Goal: Check status

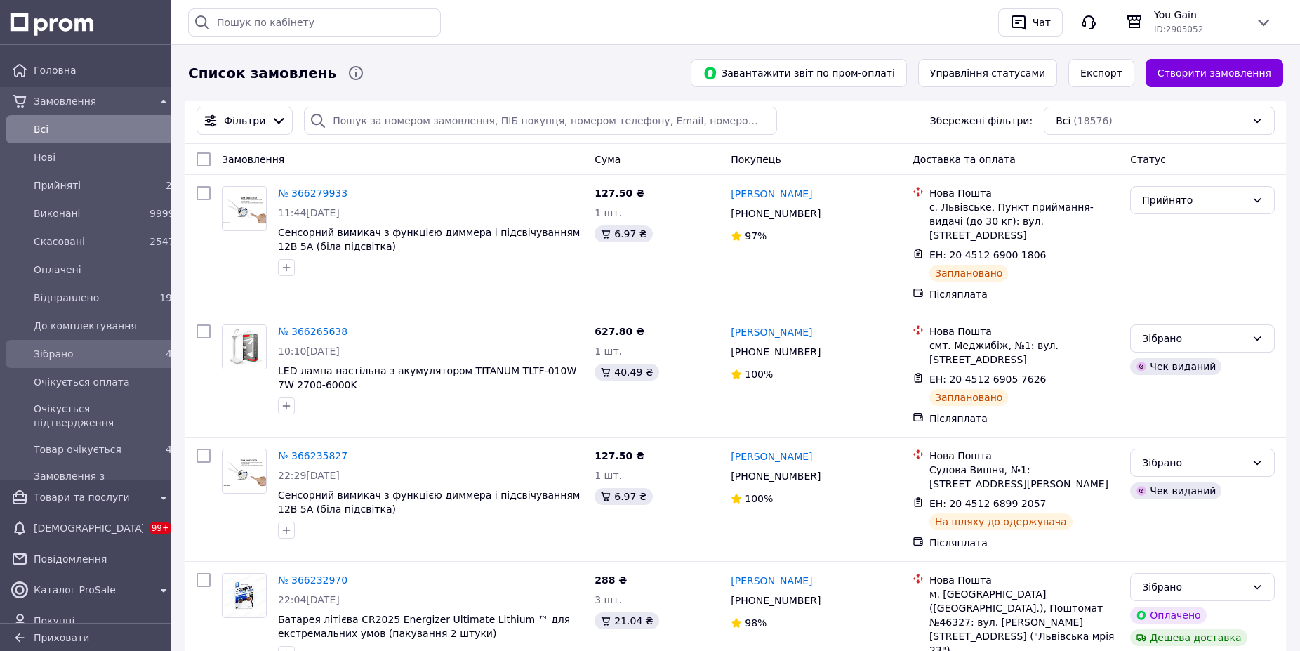
click at [94, 354] on span "Зібрано" at bounding box center [89, 354] width 110 height 14
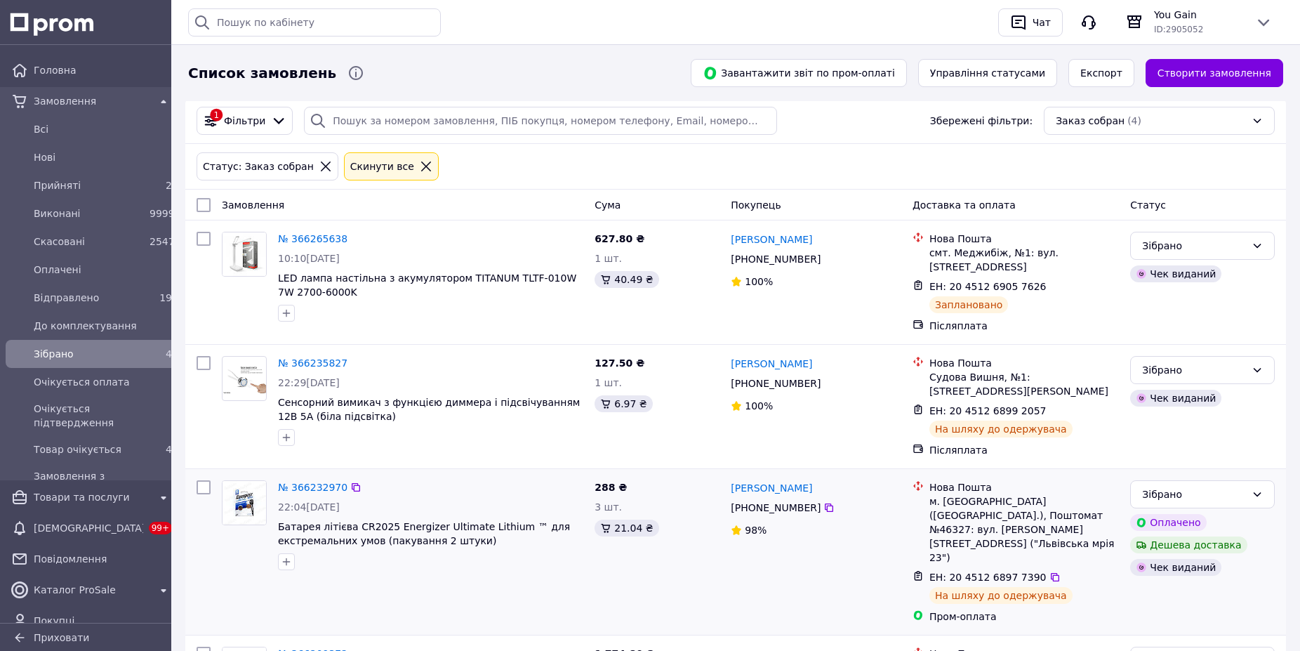
scroll to position [121, 0]
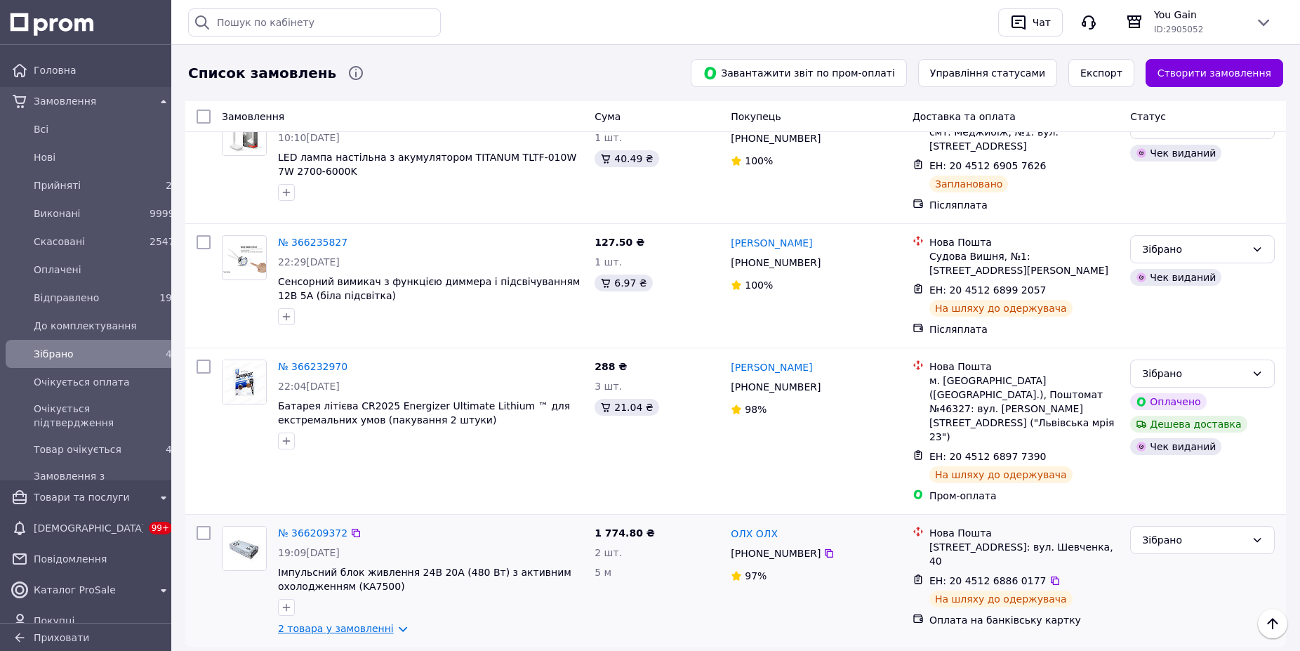
click at [345, 623] on link "2 товара у замовленні" at bounding box center [336, 628] width 116 height 11
click at [1049, 575] on icon at bounding box center [1054, 580] width 11 height 11
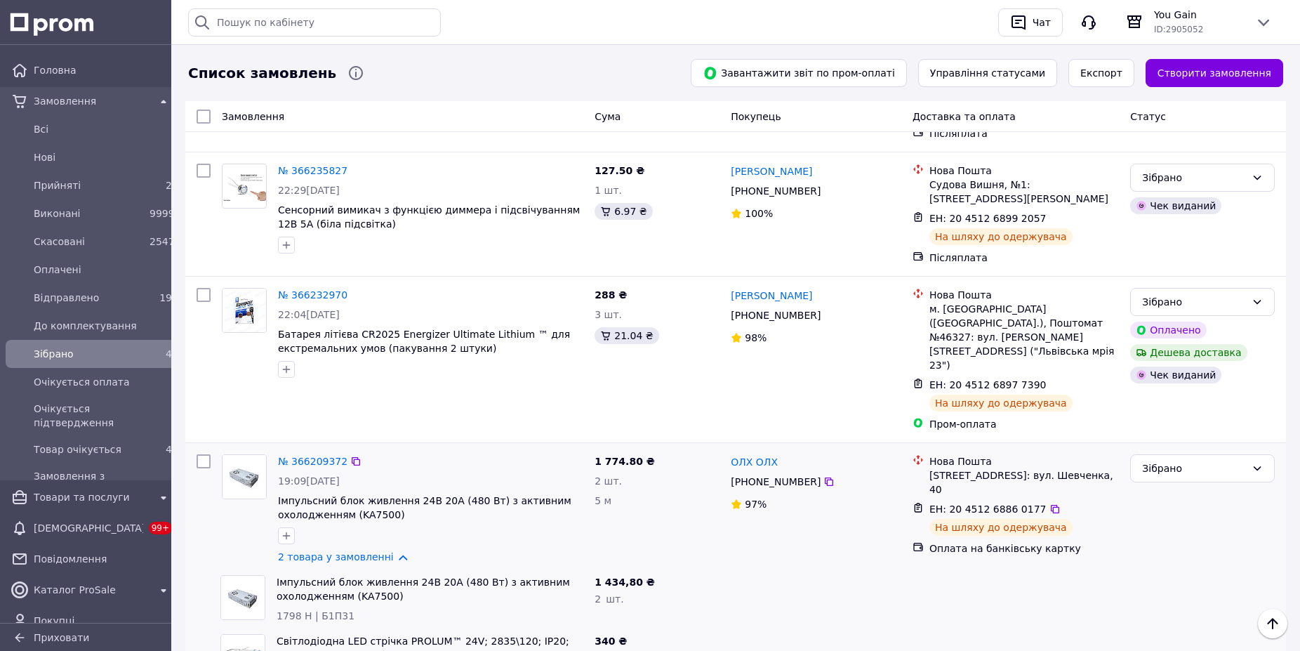
scroll to position [239, 0]
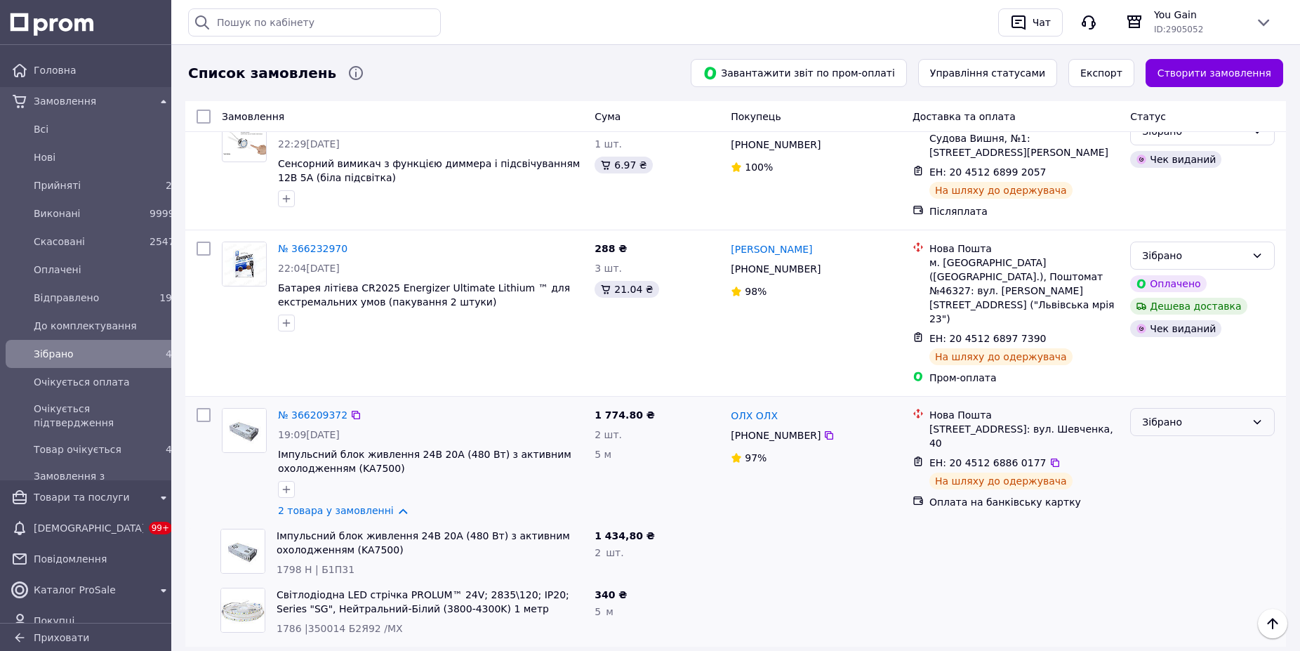
click at [1228, 408] on div "Зібрано" at bounding box center [1202, 422] width 145 height 28
click at [1180, 432] on li "Відправлено" at bounding box center [1202, 434] width 143 height 25
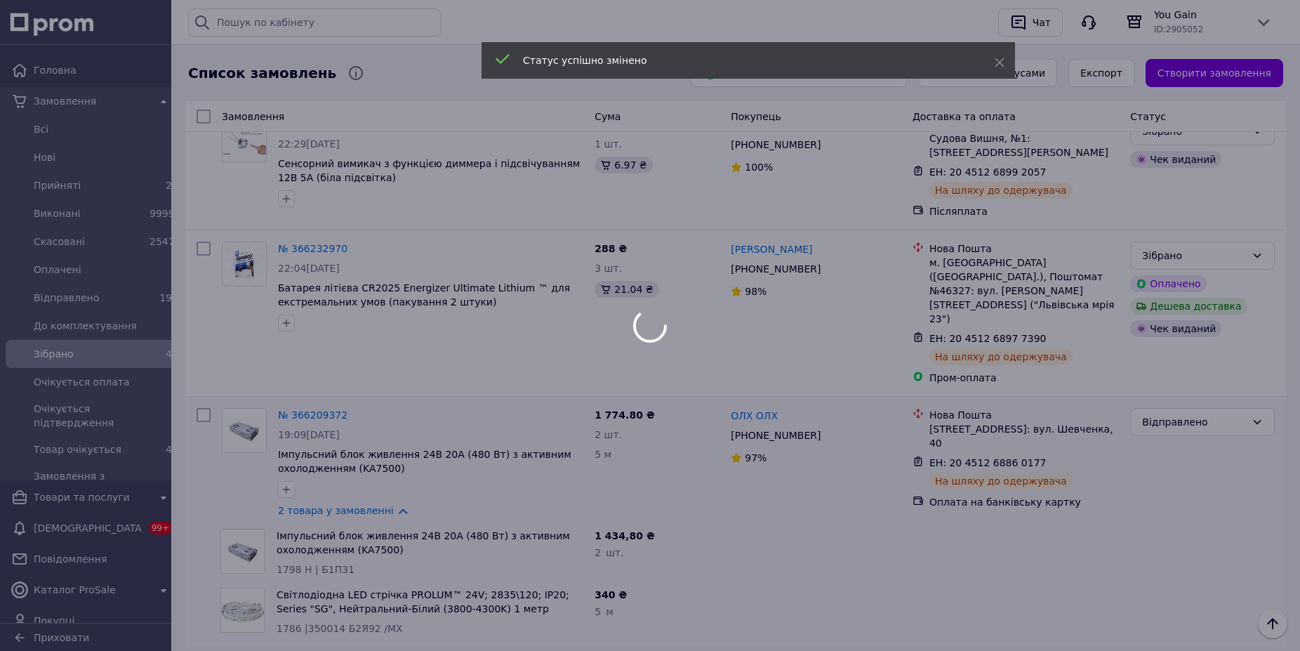
click at [821, 258] on div at bounding box center [650, 325] width 1300 height 651
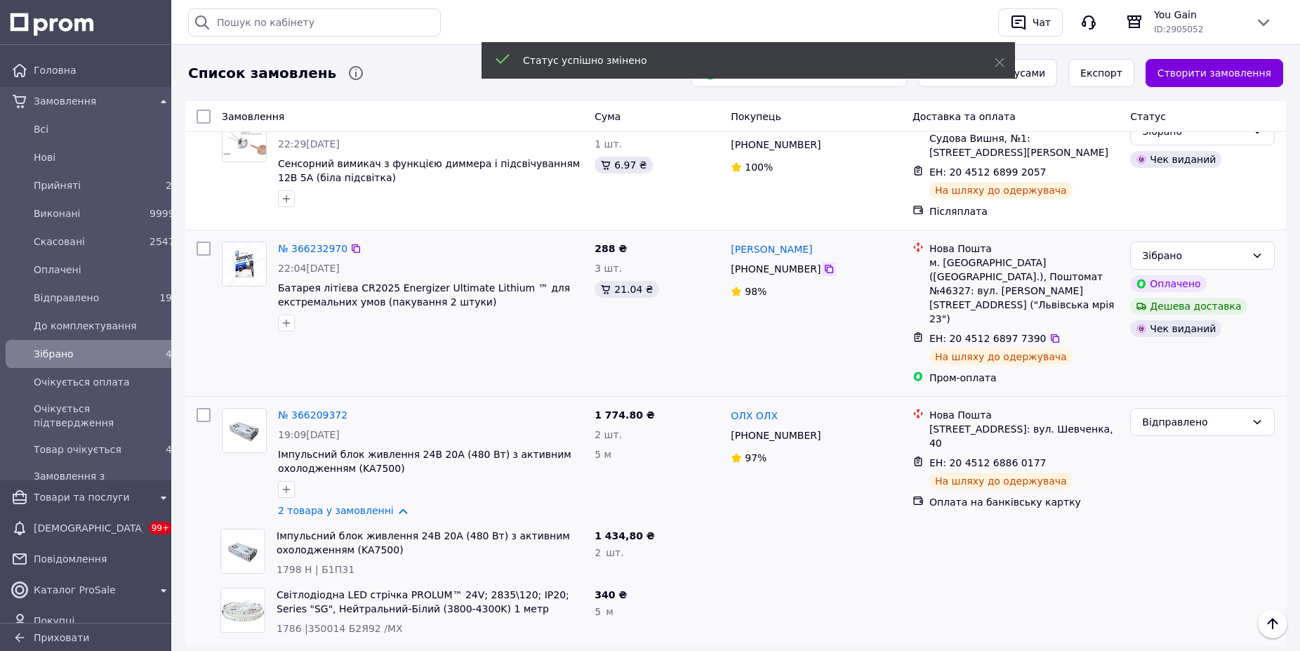
click at [825, 263] on icon at bounding box center [828, 268] width 11 height 11
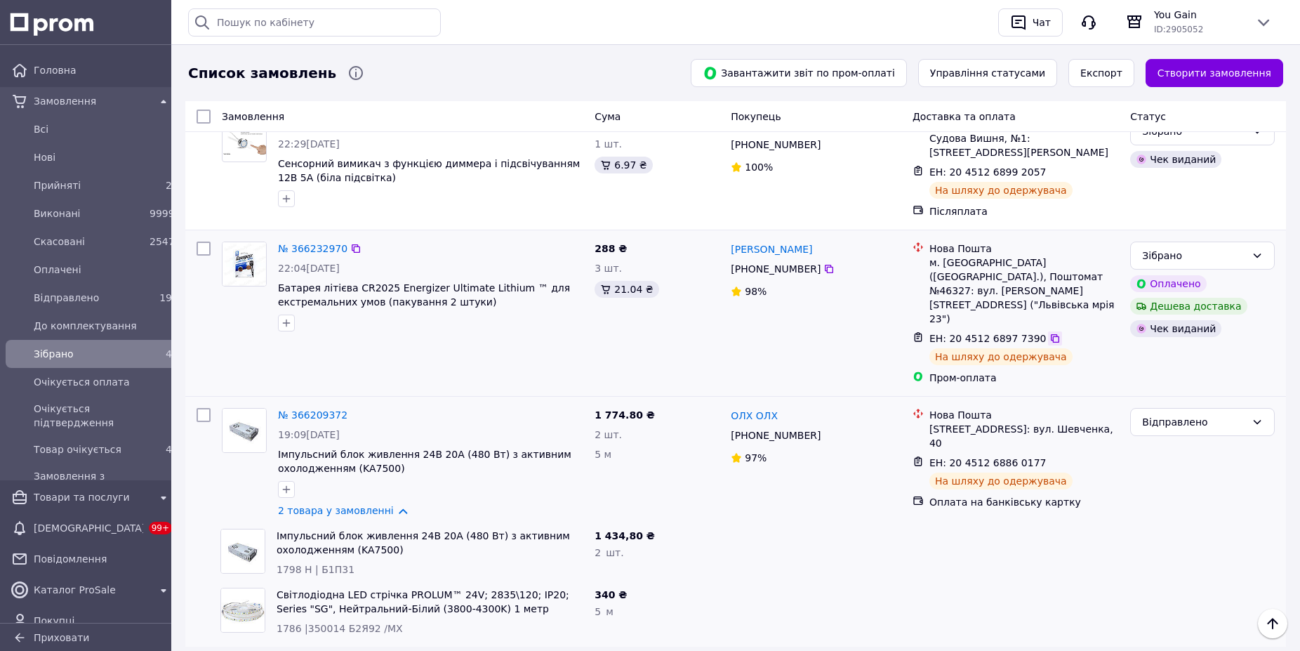
click at [1049, 333] on icon at bounding box center [1054, 338] width 11 height 11
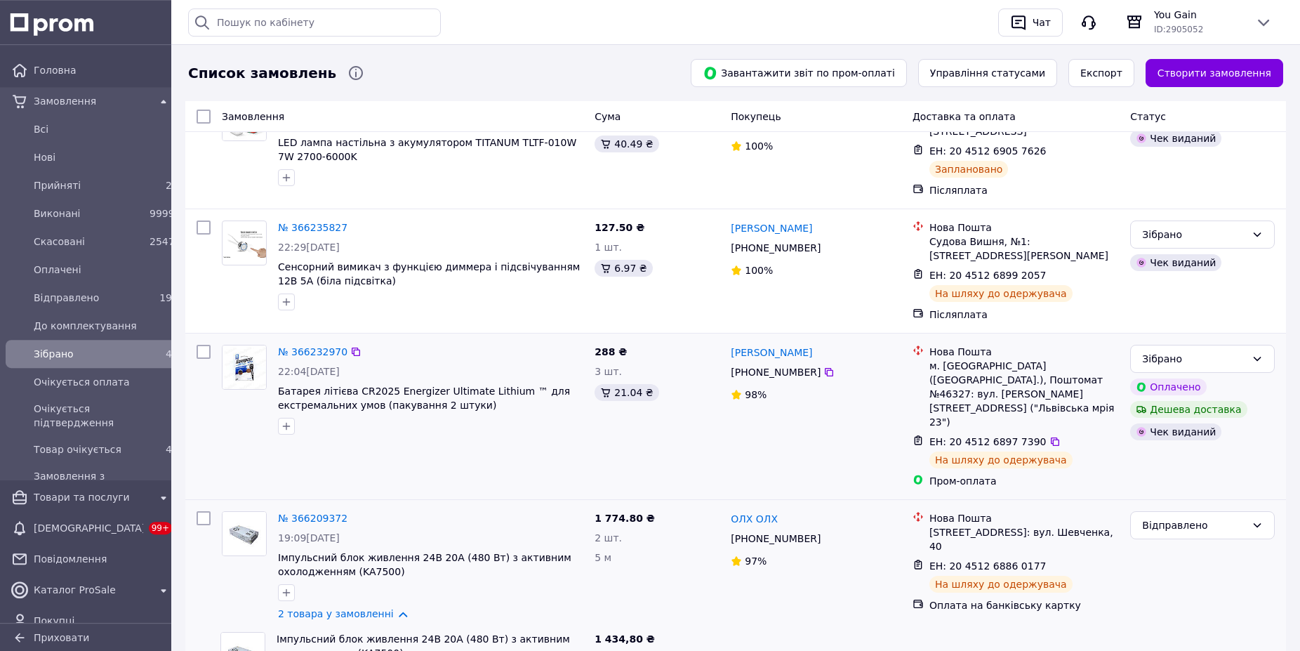
scroll to position [167, 0]
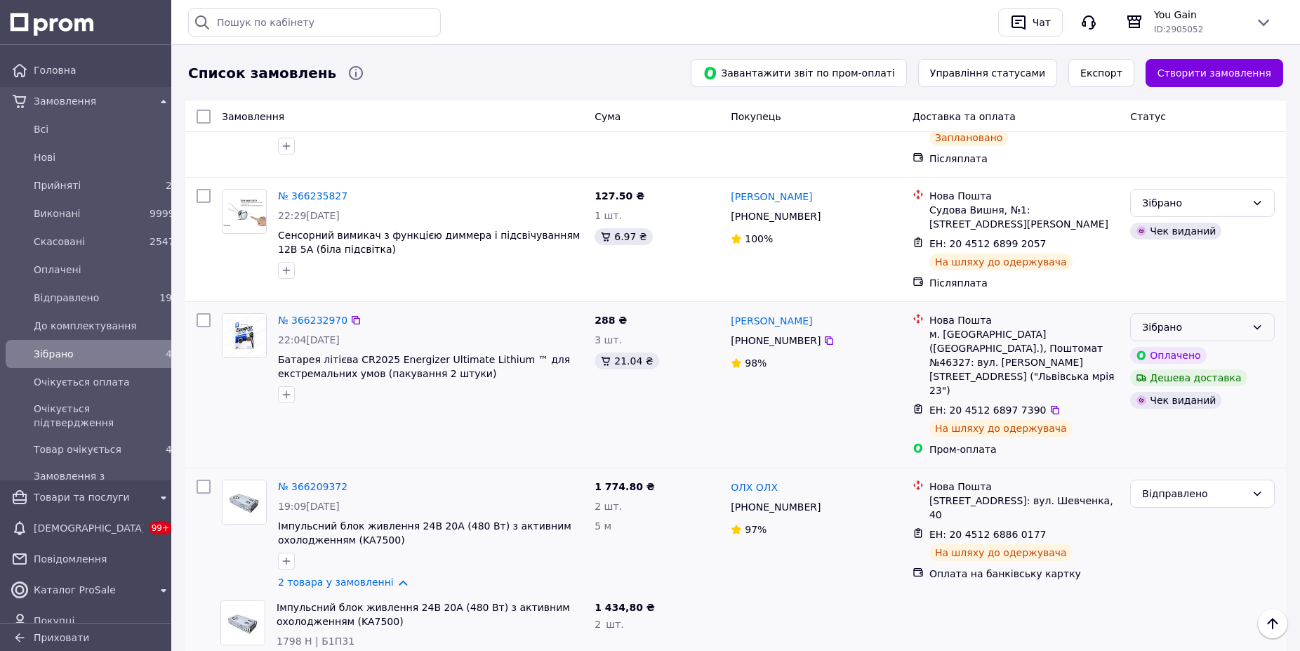
click at [1263, 316] on div "Зібрано" at bounding box center [1202, 327] width 145 height 28
click at [1191, 371] on li "Виконано" at bounding box center [1202, 371] width 143 height 25
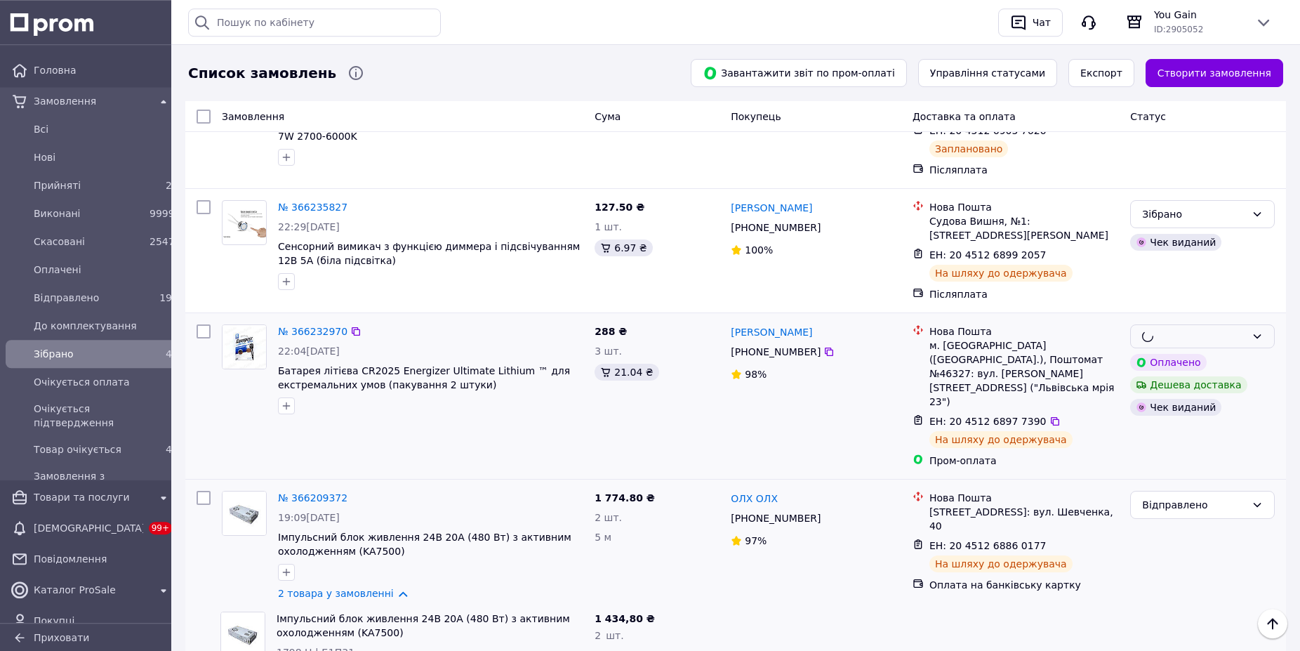
scroll to position [0, 0]
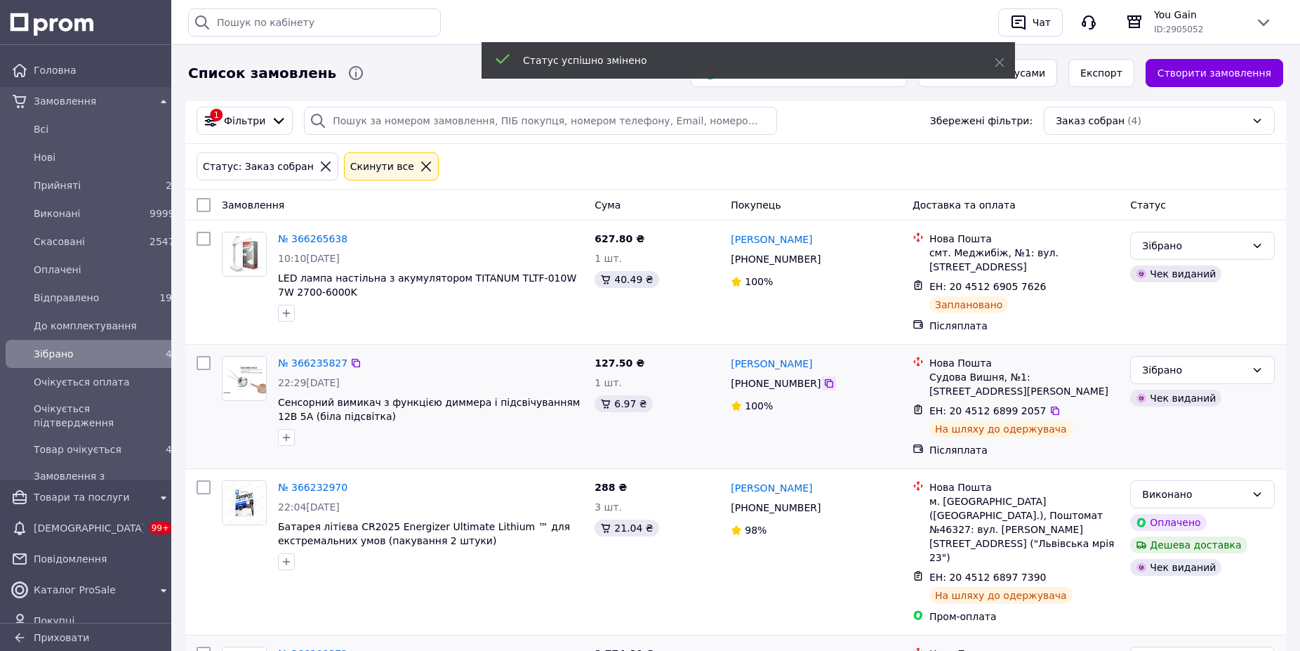
click at [825, 379] on icon at bounding box center [829, 383] width 8 height 8
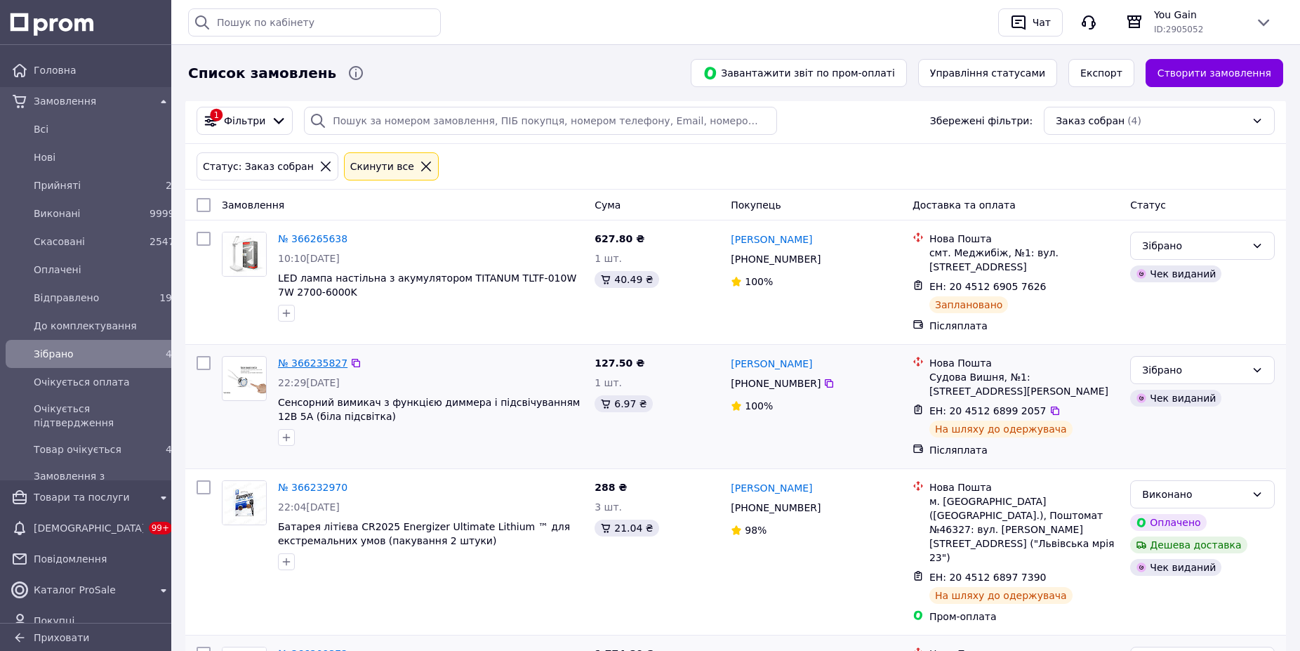
click at [320, 357] on link "№ 366235827" at bounding box center [312, 362] width 69 height 11
click at [1201, 362] on div "Зібрано" at bounding box center [1194, 369] width 104 height 15
click at [1176, 408] on li "Відправлено" at bounding box center [1202, 410] width 143 height 25
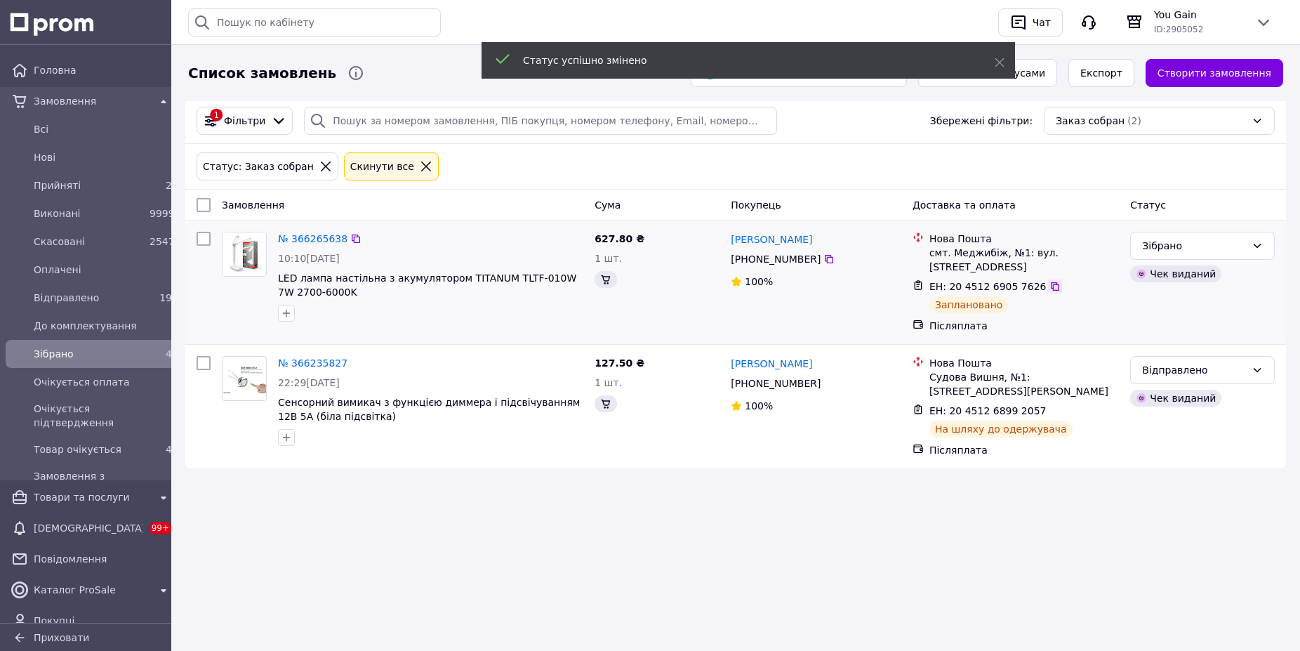
click at [1049, 281] on icon at bounding box center [1054, 286] width 11 height 11
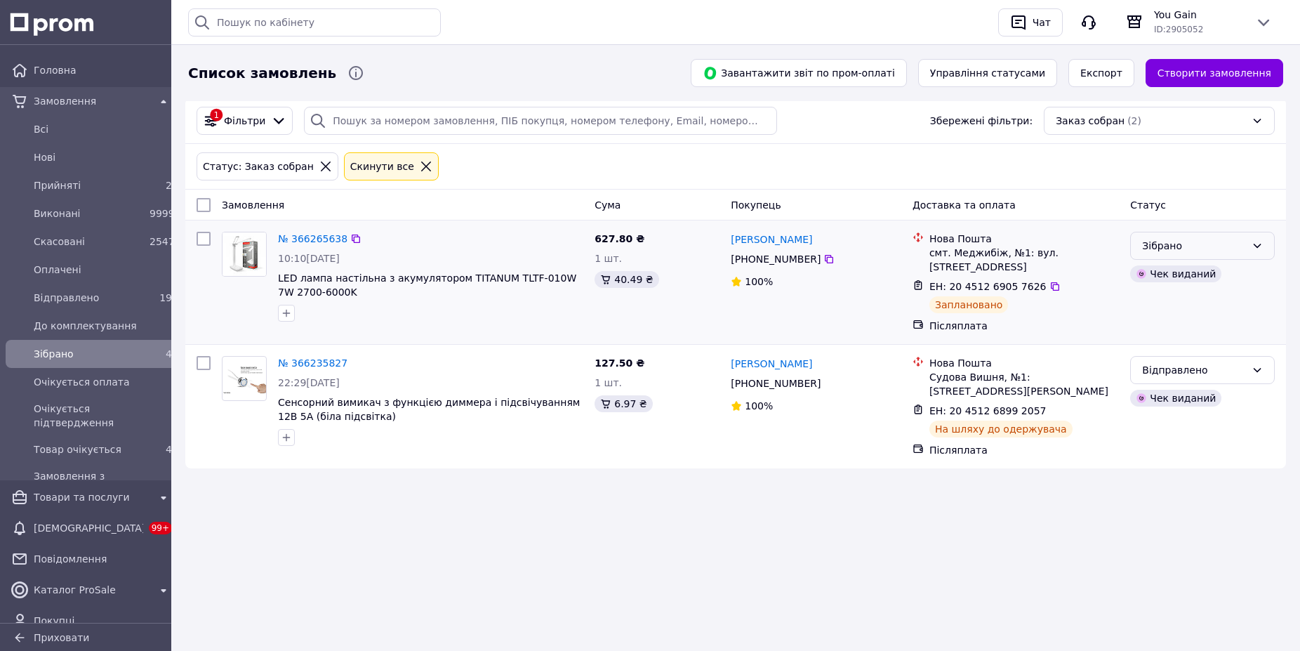
click at [1241, 240] on div "Зібрано" at bounding box center [1194, 245] width 104 height 15
click at [1195, 295] on li "Відправлено" at bounding box center [1202, 297] width 143 height 25
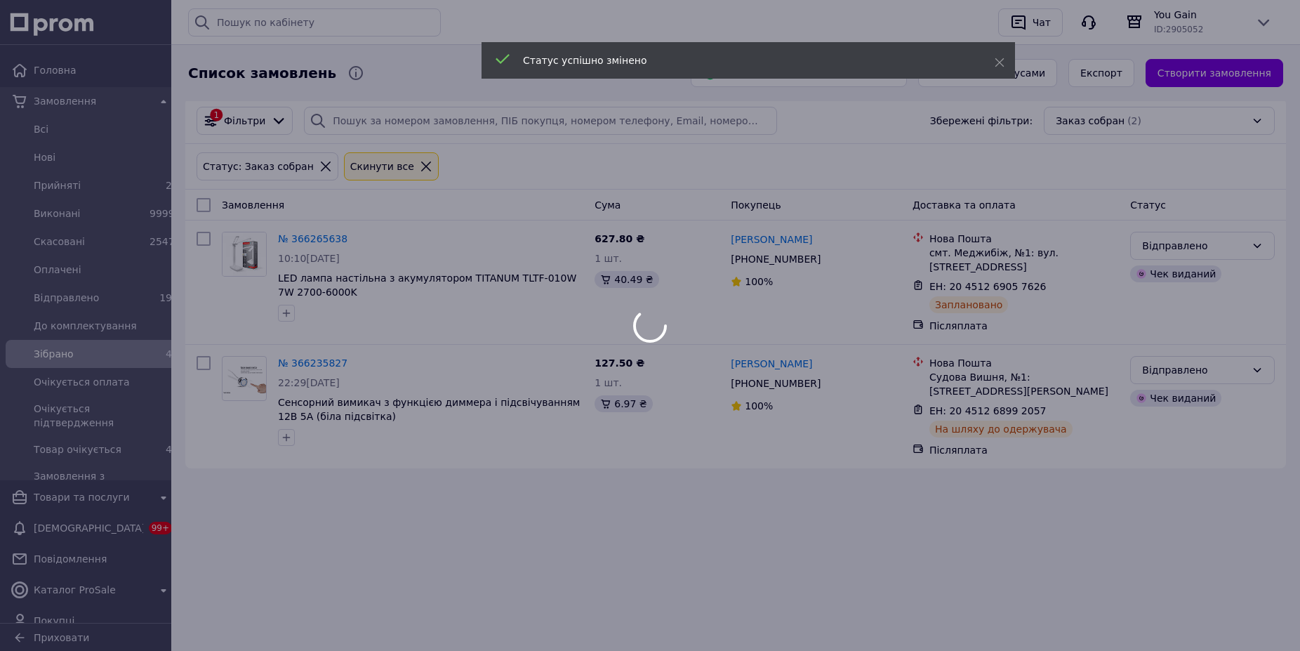
click at [53, 130] on div at bounding box center [650, 325] width 1300 height 651
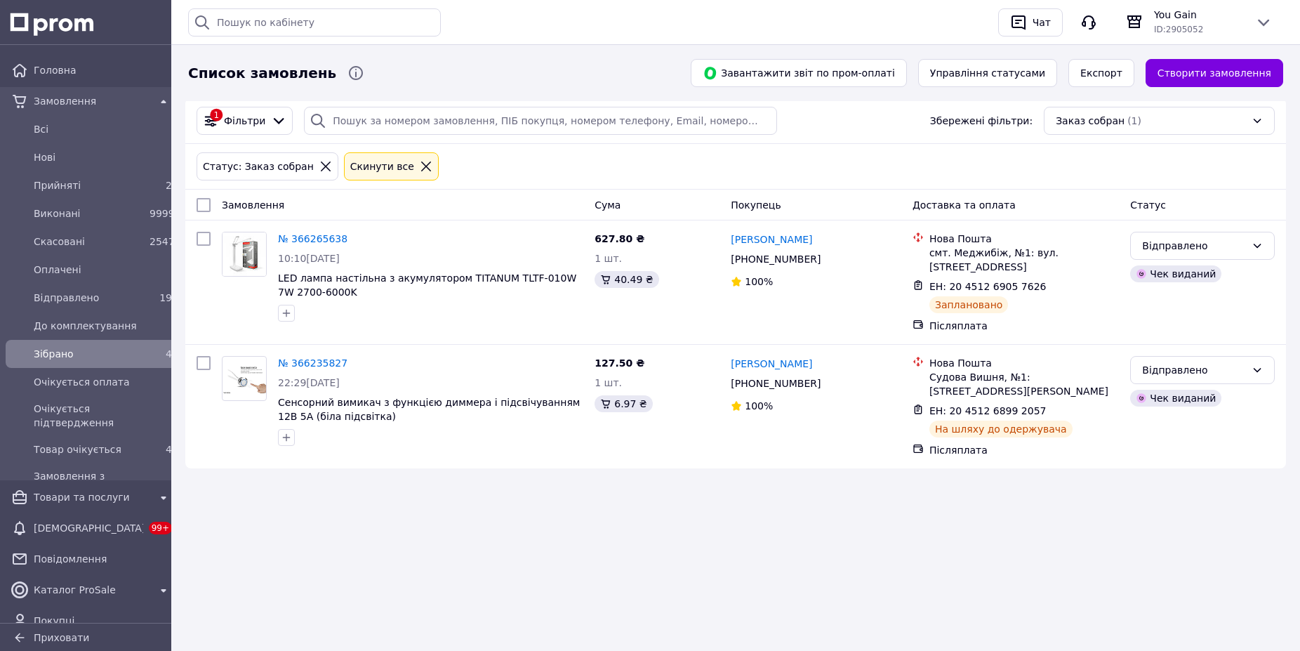
click at [421, 166] on icon at bounding box center [426, 166] width 10 height 10
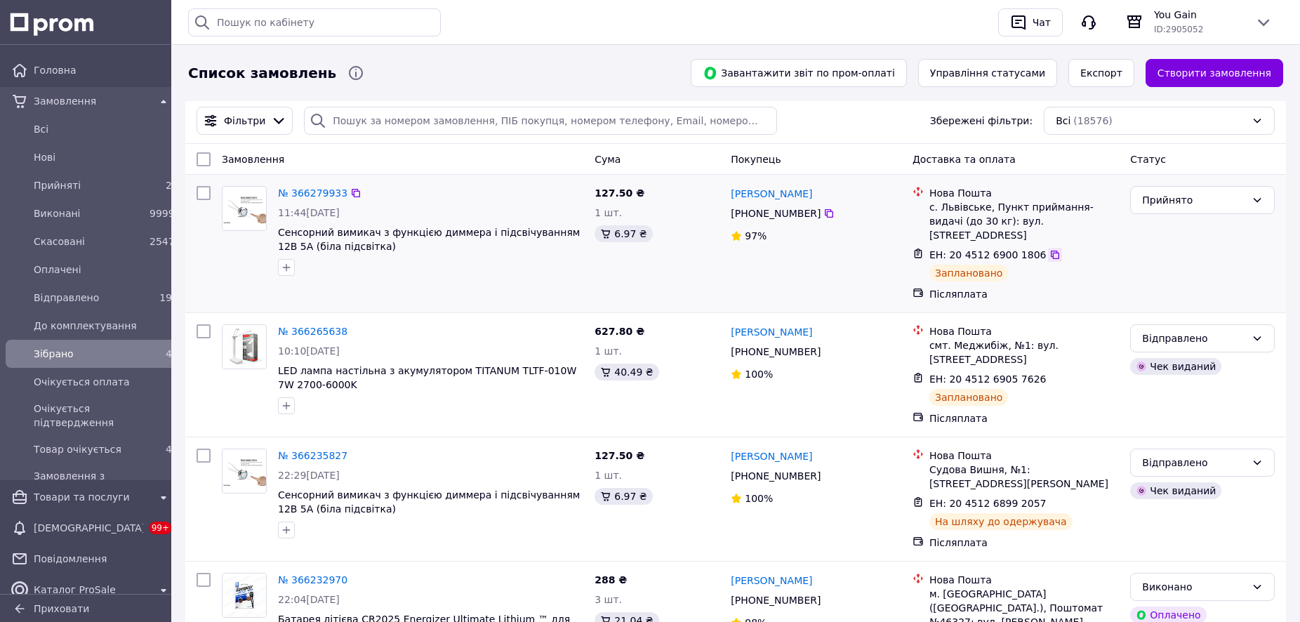
click at [1049, 249] on icon at bounding box center [1054, 254] width 11 height 11
click at [1195, 204] on div "Прийнято" at bounding box center [1194, 199] width 104 height 15
click at [1180, 232] on li "Відправлено" at bounding box center [1202, 226] width 143 height 25
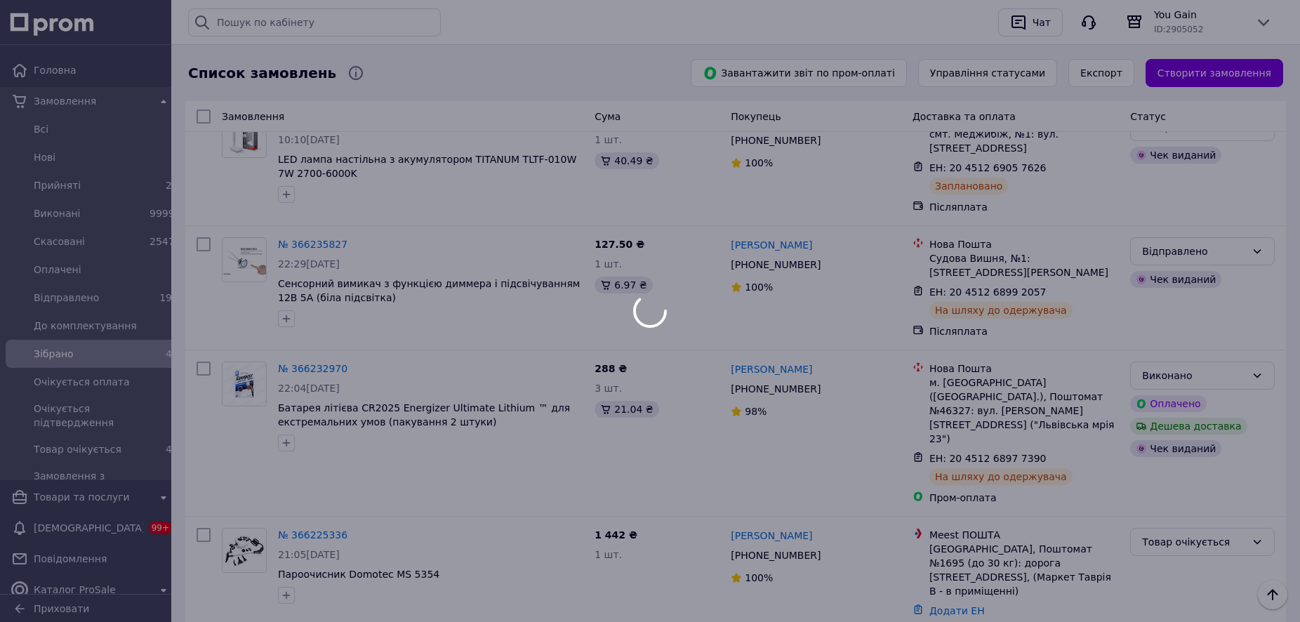
scroll to position [286, 0]
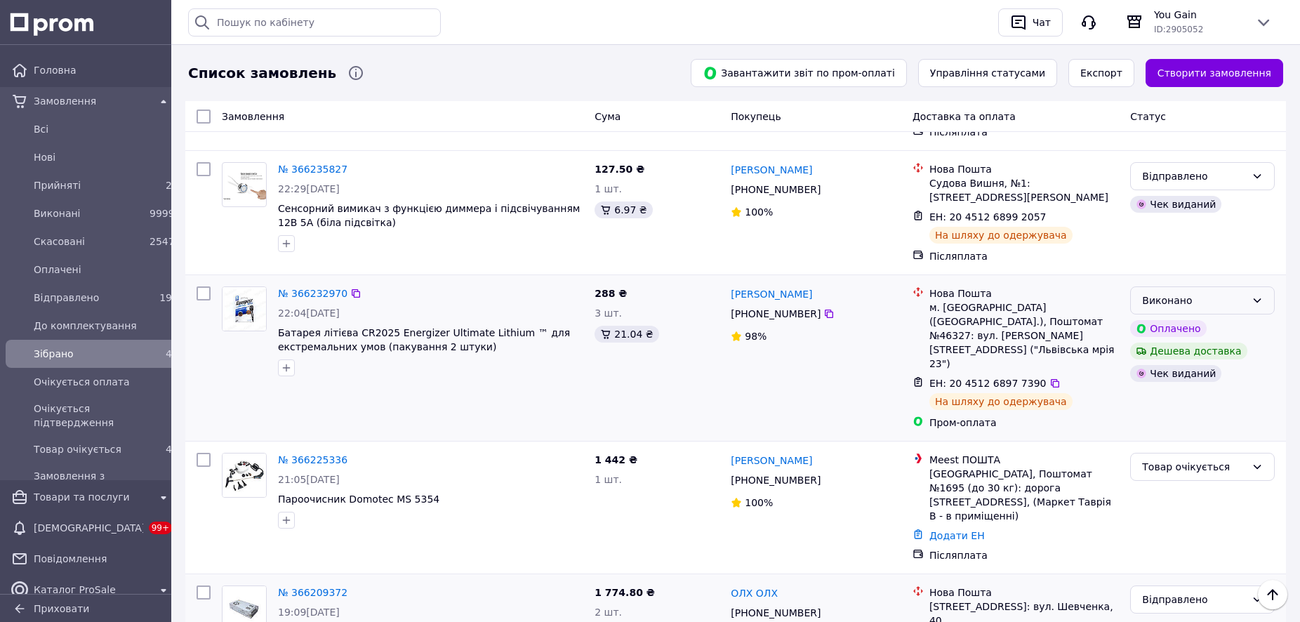
click at [1217, 293] on div "Виконано" at bounding box center [1194, 300] width 104 height 15
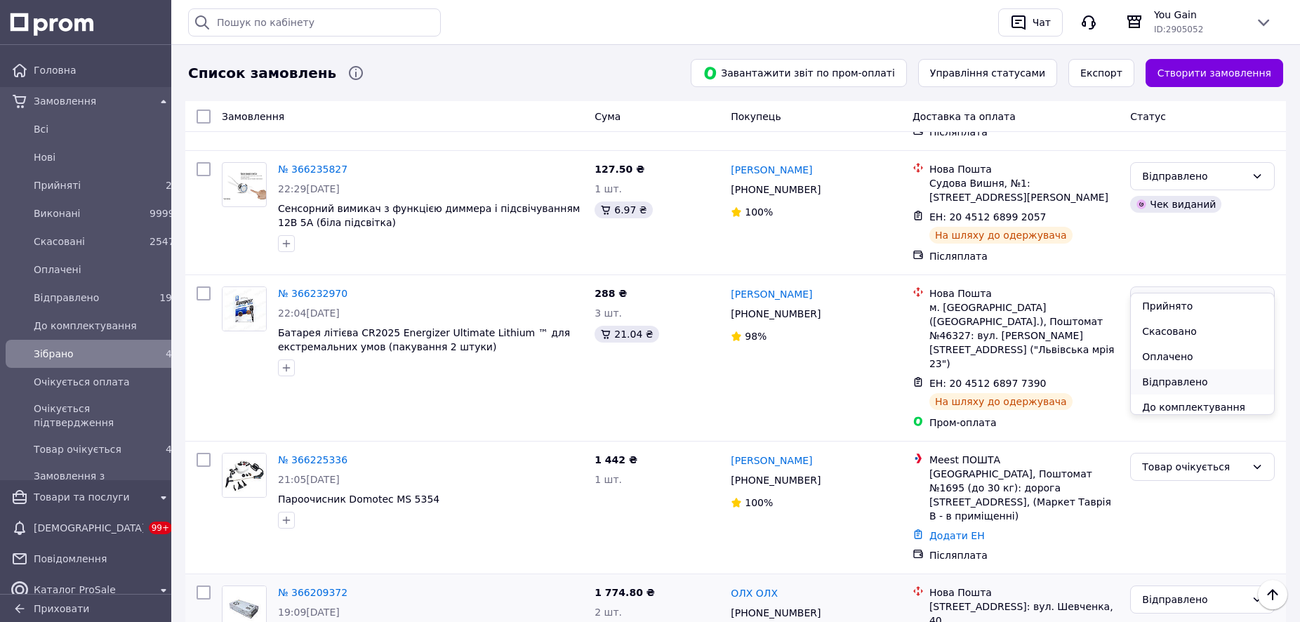
click at [1192, 380] on li "Відправлено" at bounding box center [1202, 381] width 143 height 25
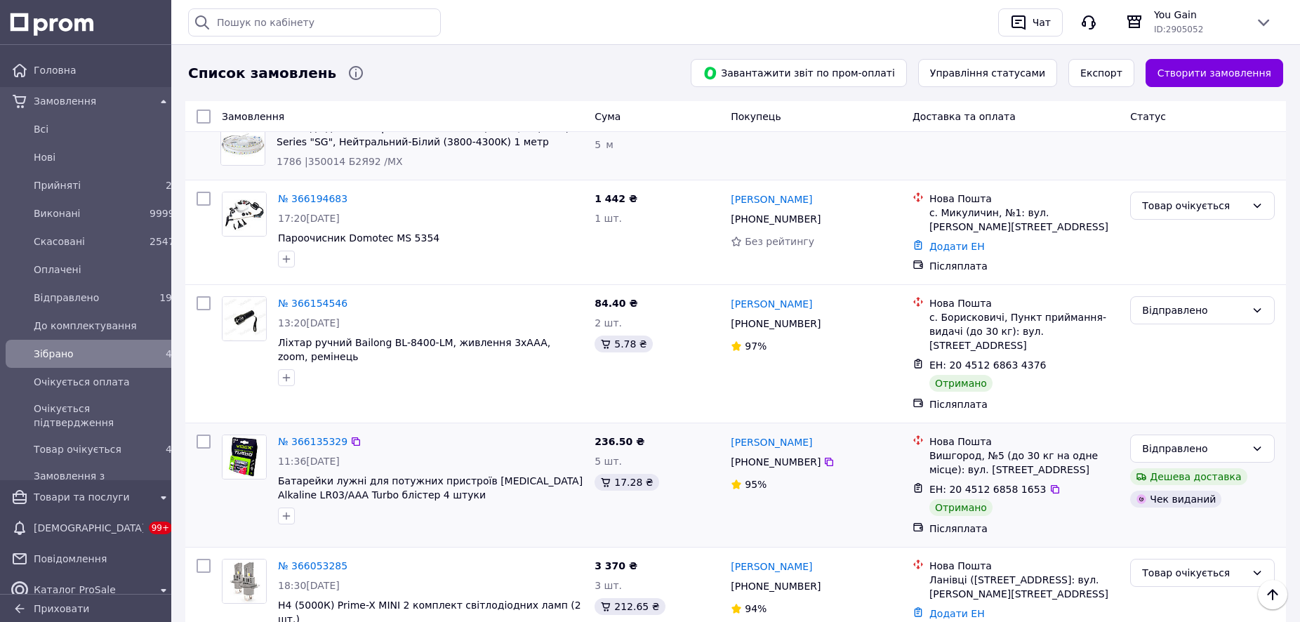
scroll to position [644, 0]
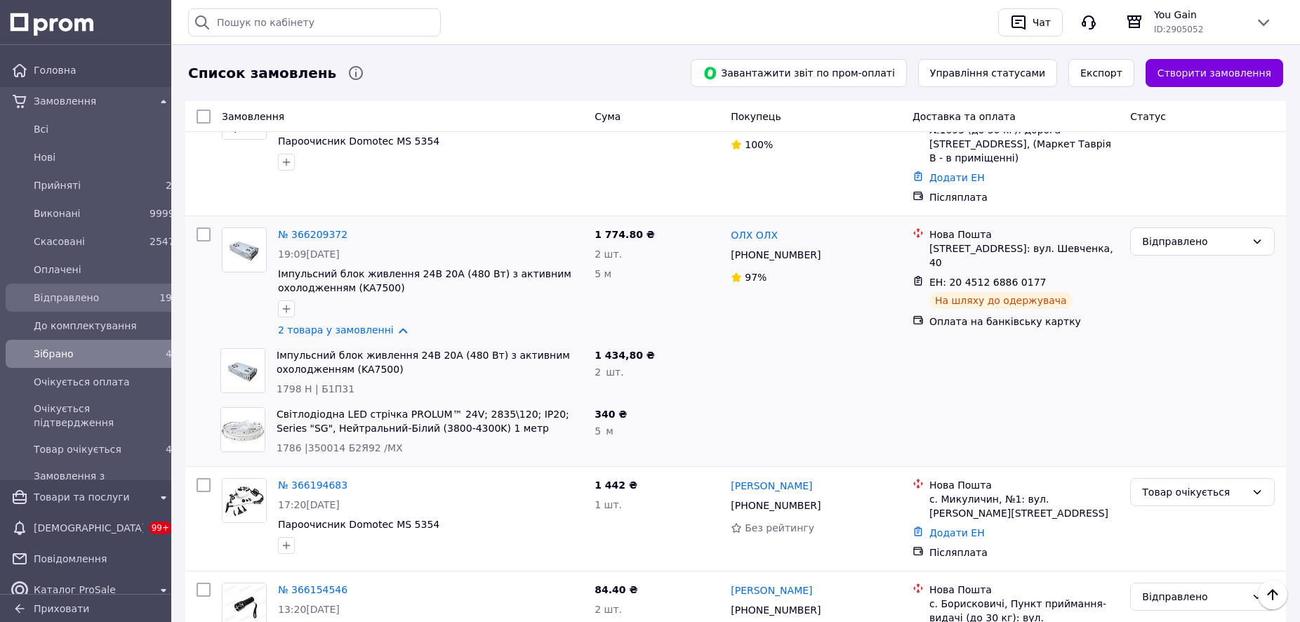
click at [65, 298] on span "Відправлено" at bounding box center [89, 298] width 110 height 14
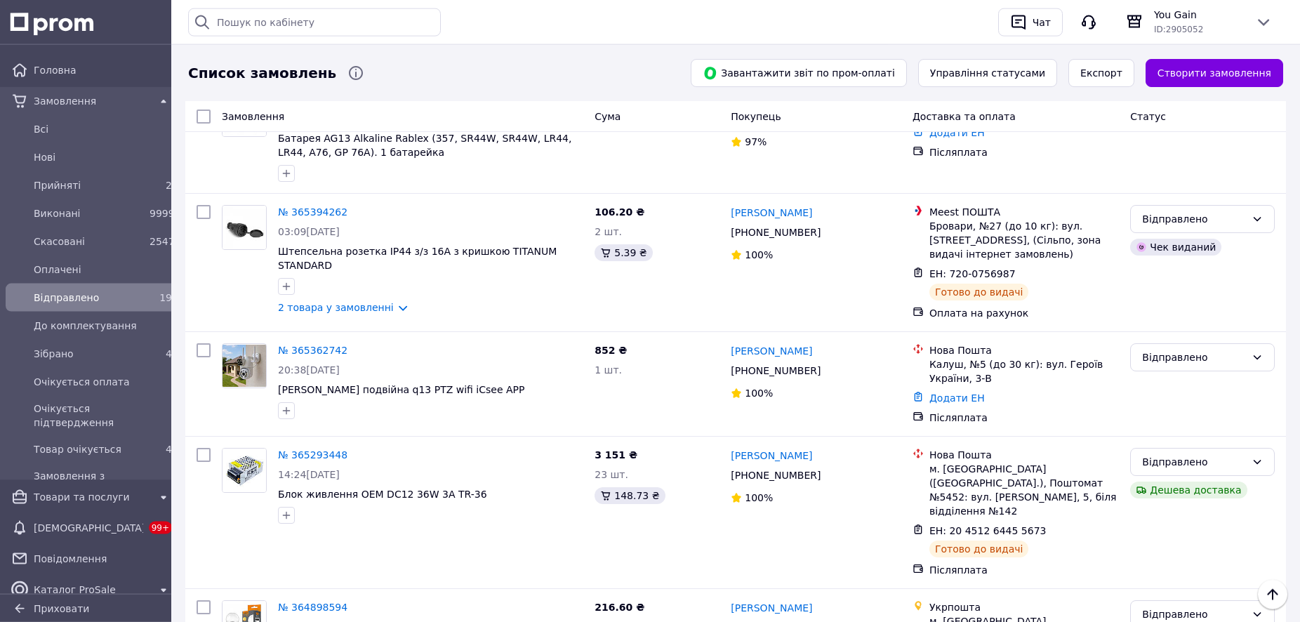
scroll to position [2649, 0]
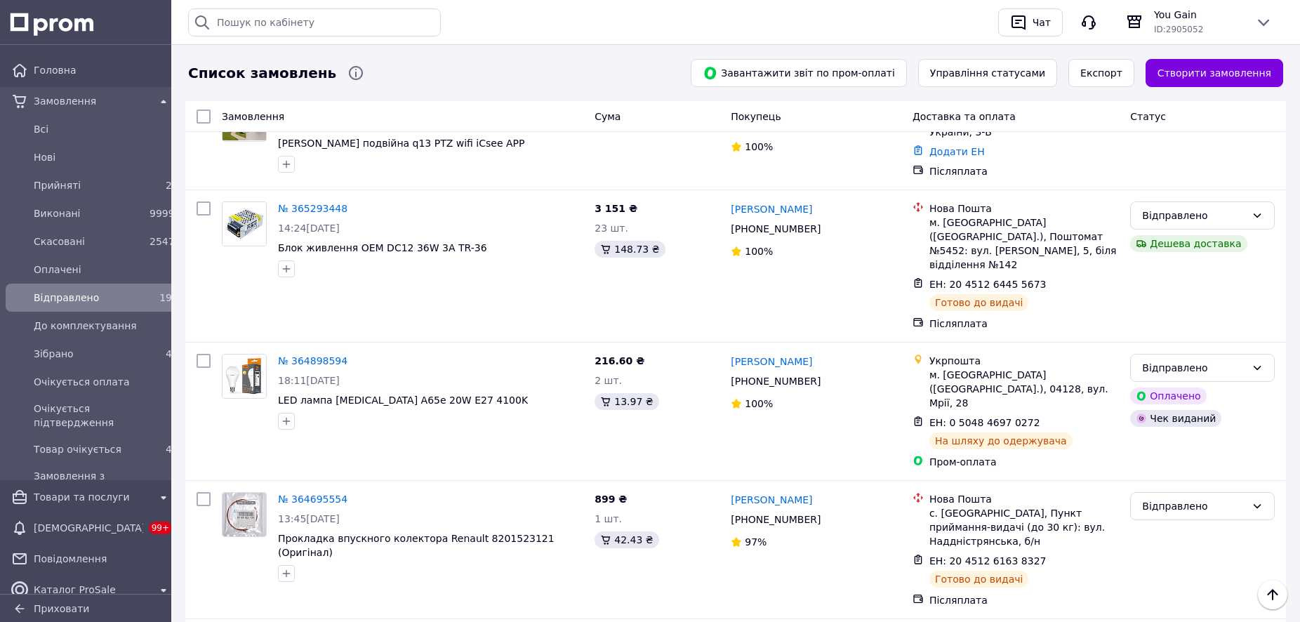
click at [75, 302] on span "Відправлено" at bounding box center [89, 298] width 110 height 14
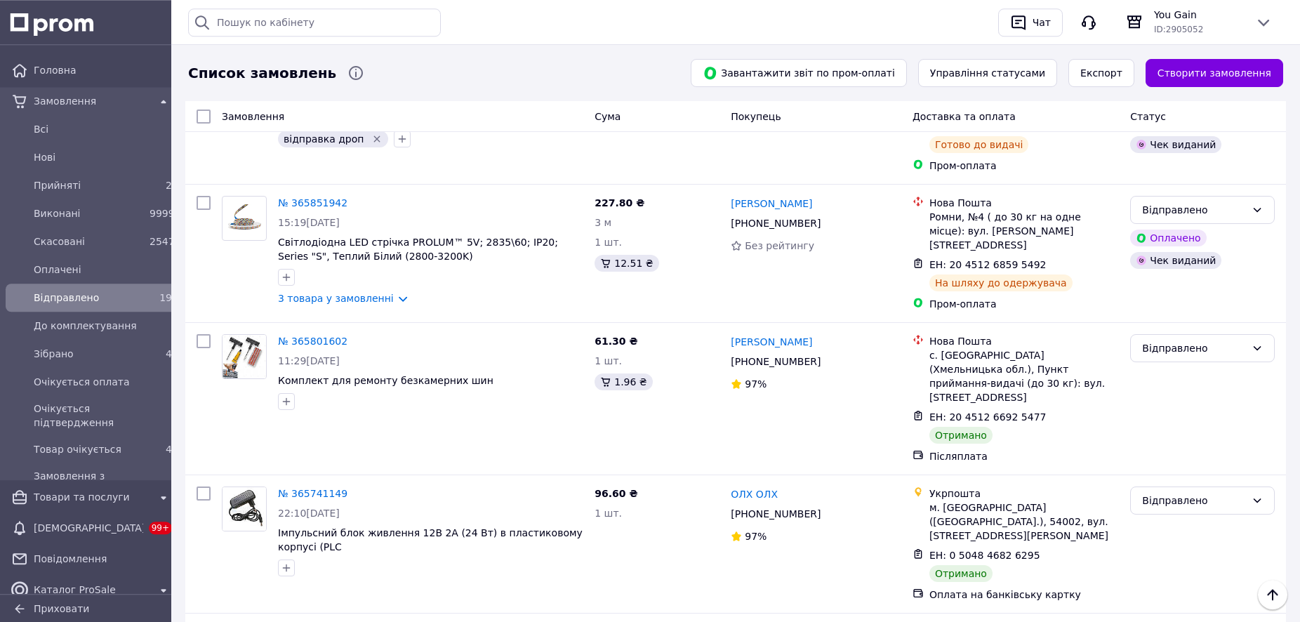
scroll to position [1608, 0]
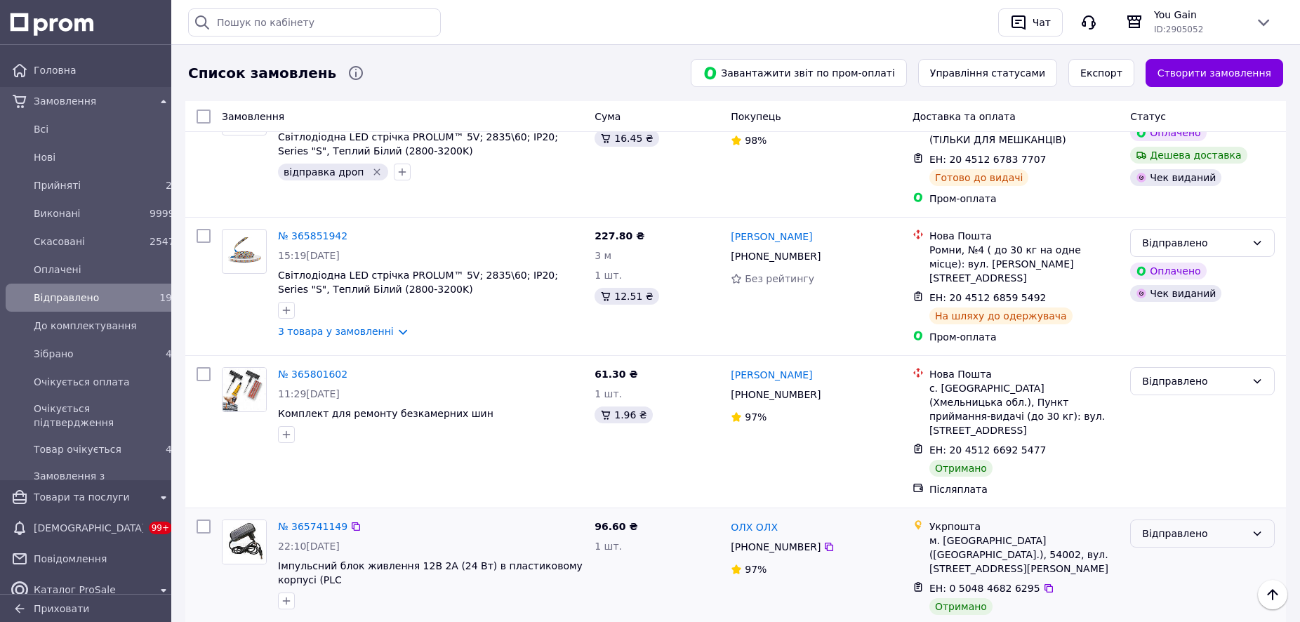
click at [1193, 526] on div "Відправлено" at bounding box center [1194, 533] width 104 height 15
click at [1171, 482] on li "Виконано" at bounding box center [1202, 478] width 143 height 25
click at [1049, 444] on icon at bounding box center [1054, 449] width 11 height 11
click at [1208, 373] on div "Відправлено" at bounding box center [1194, 380] width 104 height 15
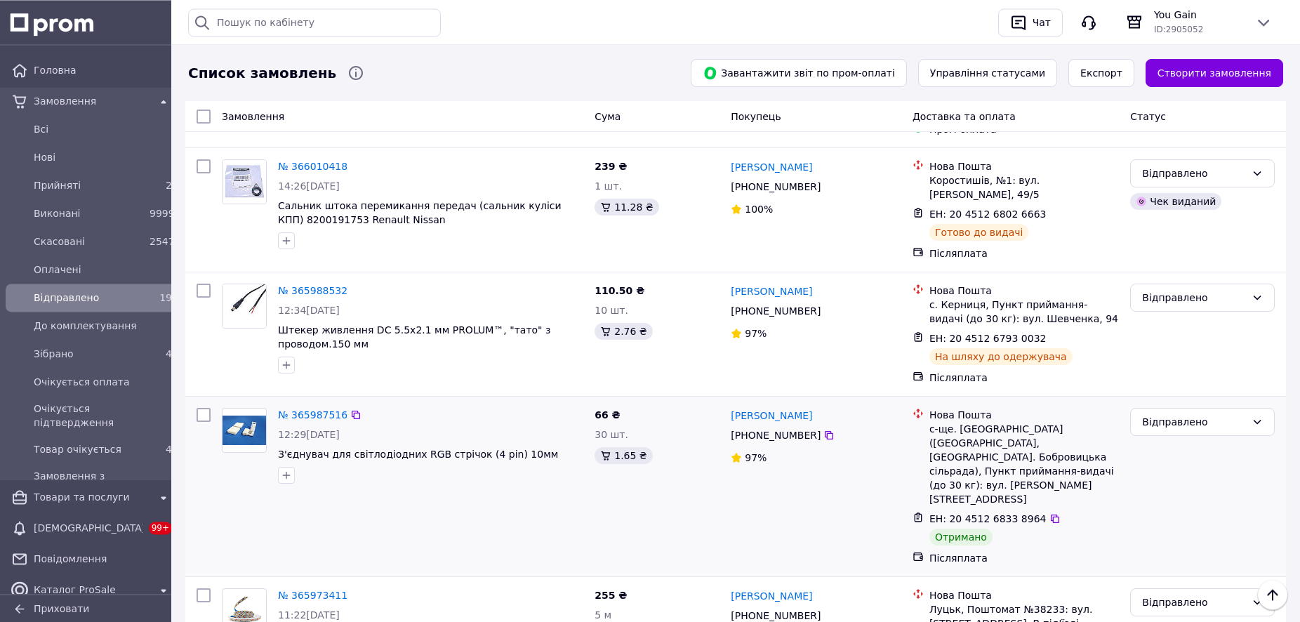
scroll to position [1107, 0]
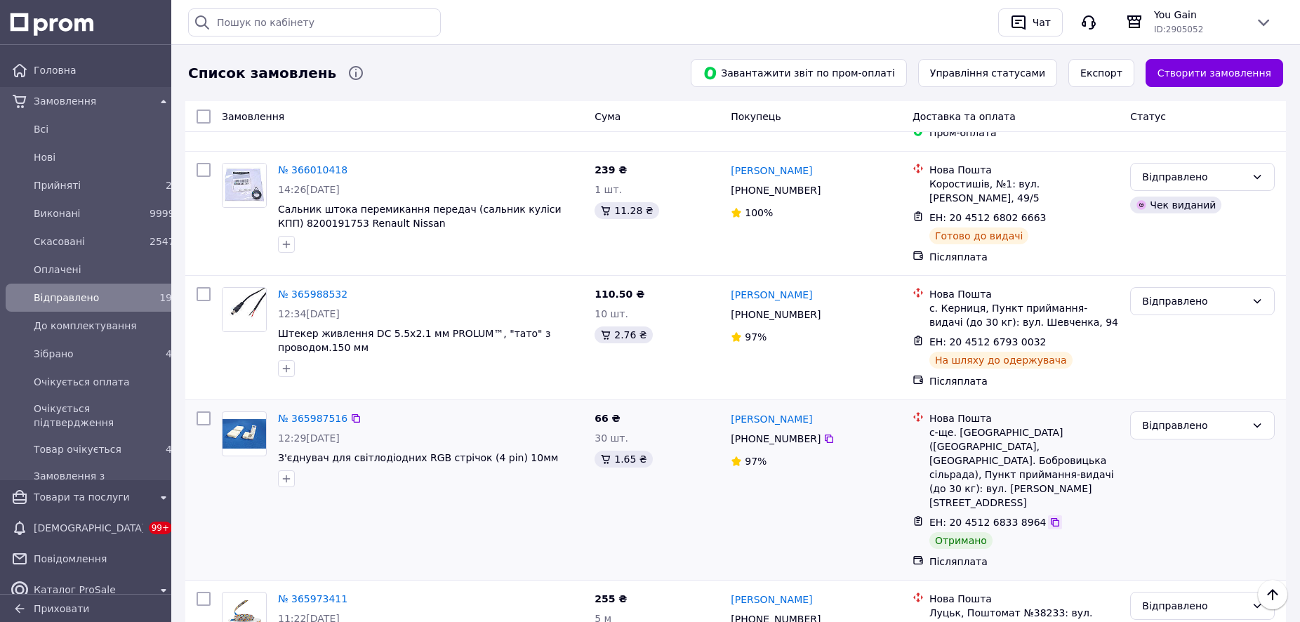
click at [1049, 517] on icon at bounding box center [1054, 522] width 11 height 11
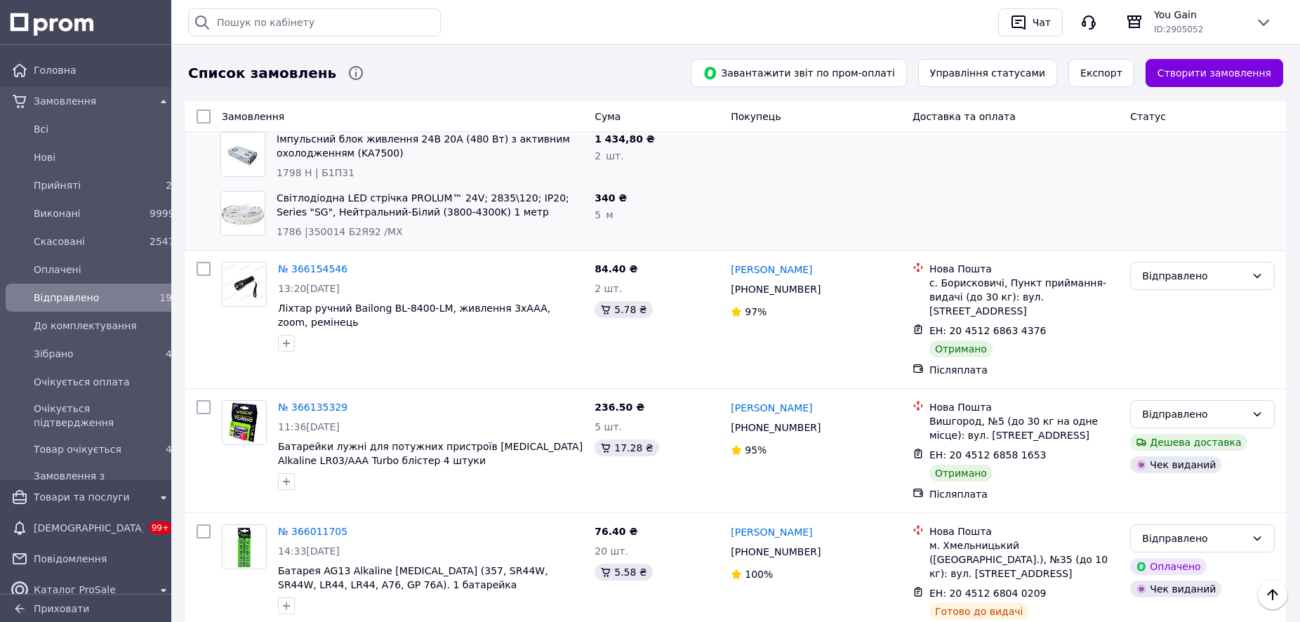
scroll to position [606, 0]
click at [1051, 452] on icon at bounding box center [1055, 456] width 8 height 8
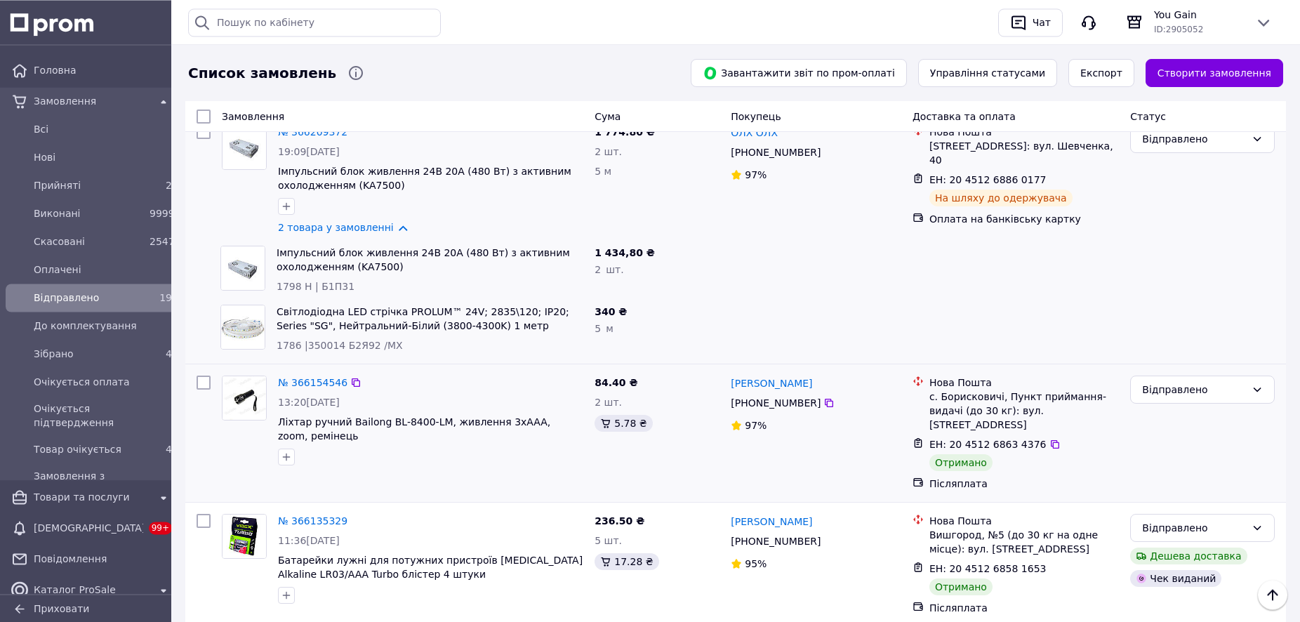
scroll to position [463, 0]
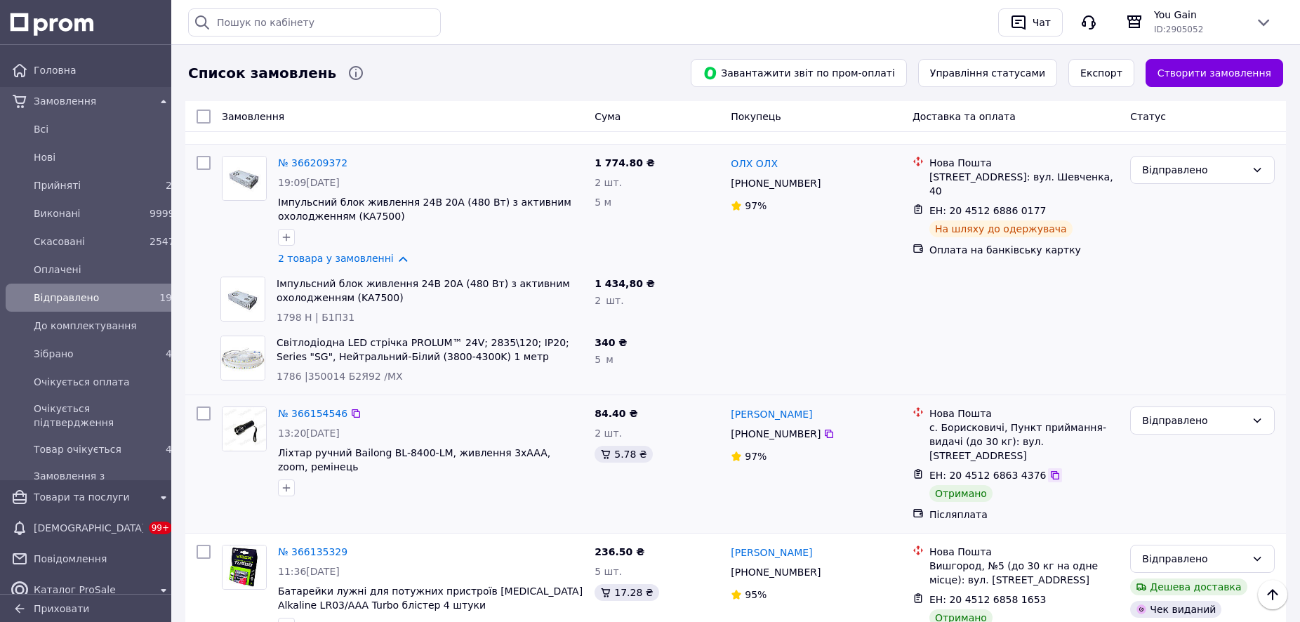
click at [1051, 471] on icon at bounding box center [1055, 475] width 8 height 8
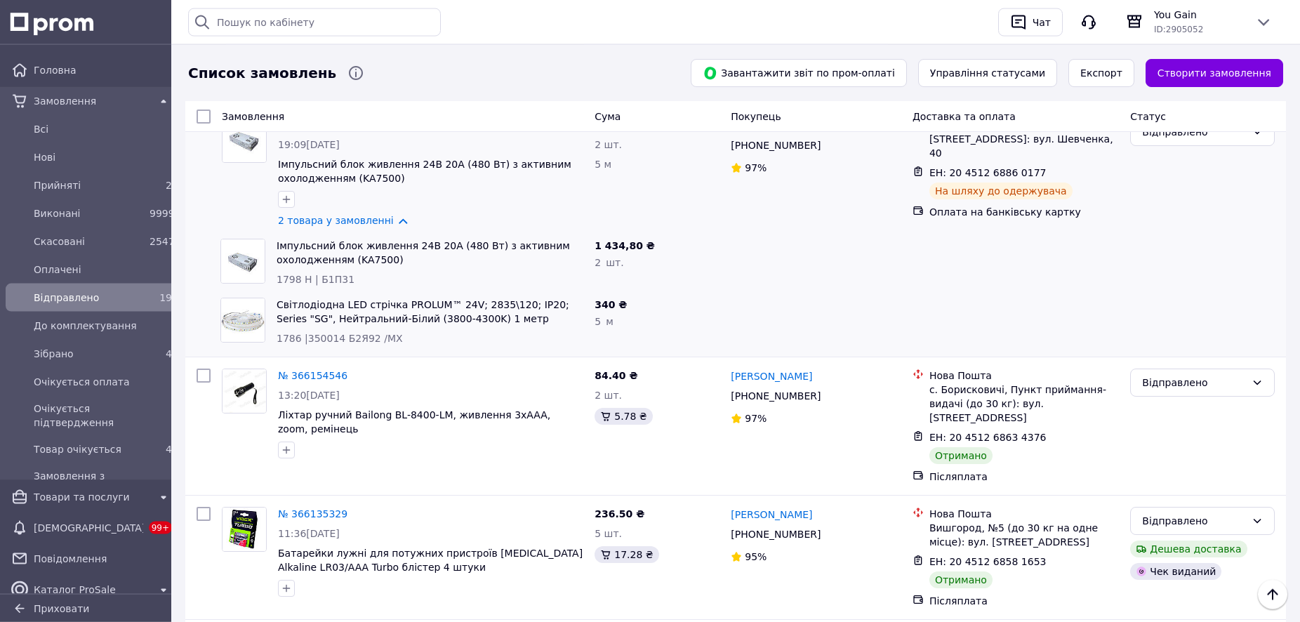
scroll to position [501, 0]
click at [55, 115] on link "Всi" at bounding box center [91, 129] width 183 height 28
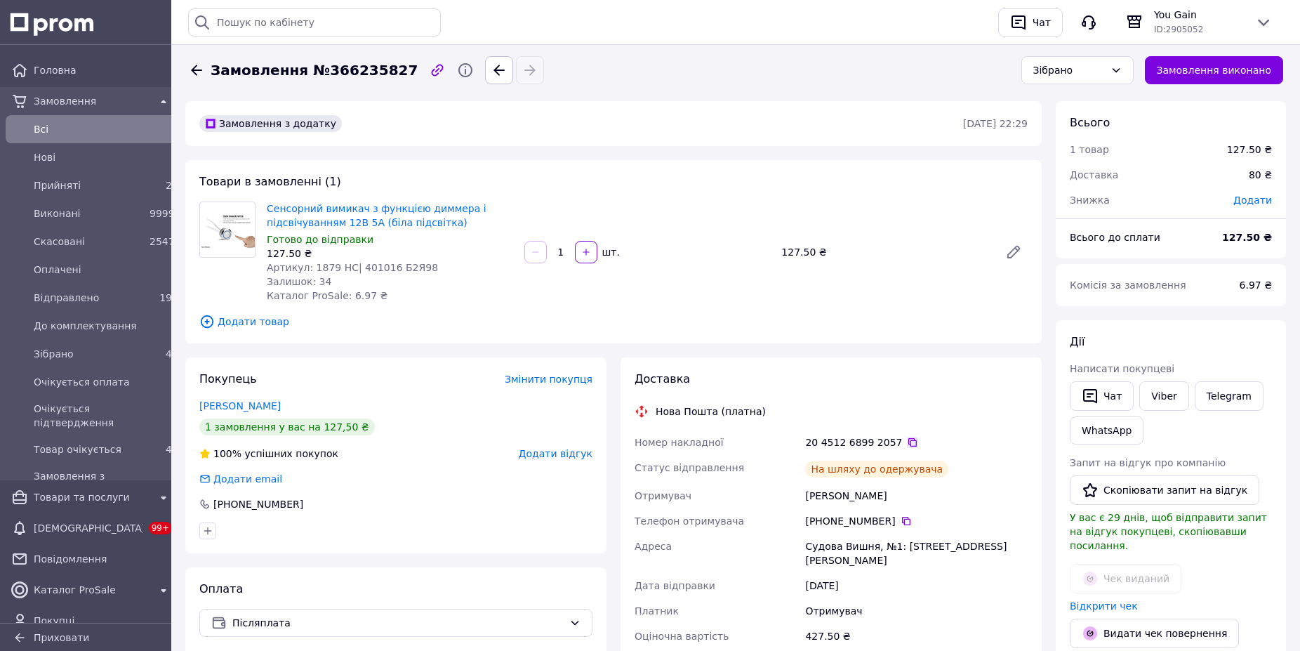
click at [907, 442] on icon at bounding box center [912, 442] width 11 height 11
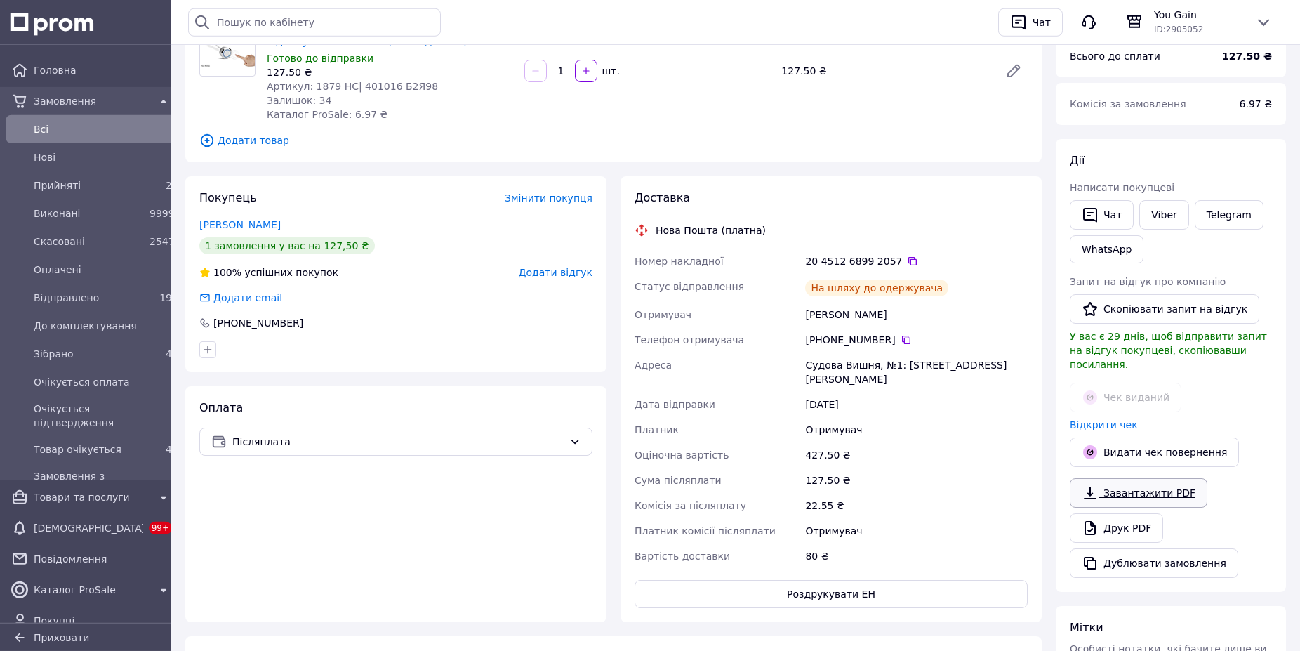
scroll to position [215, 0]
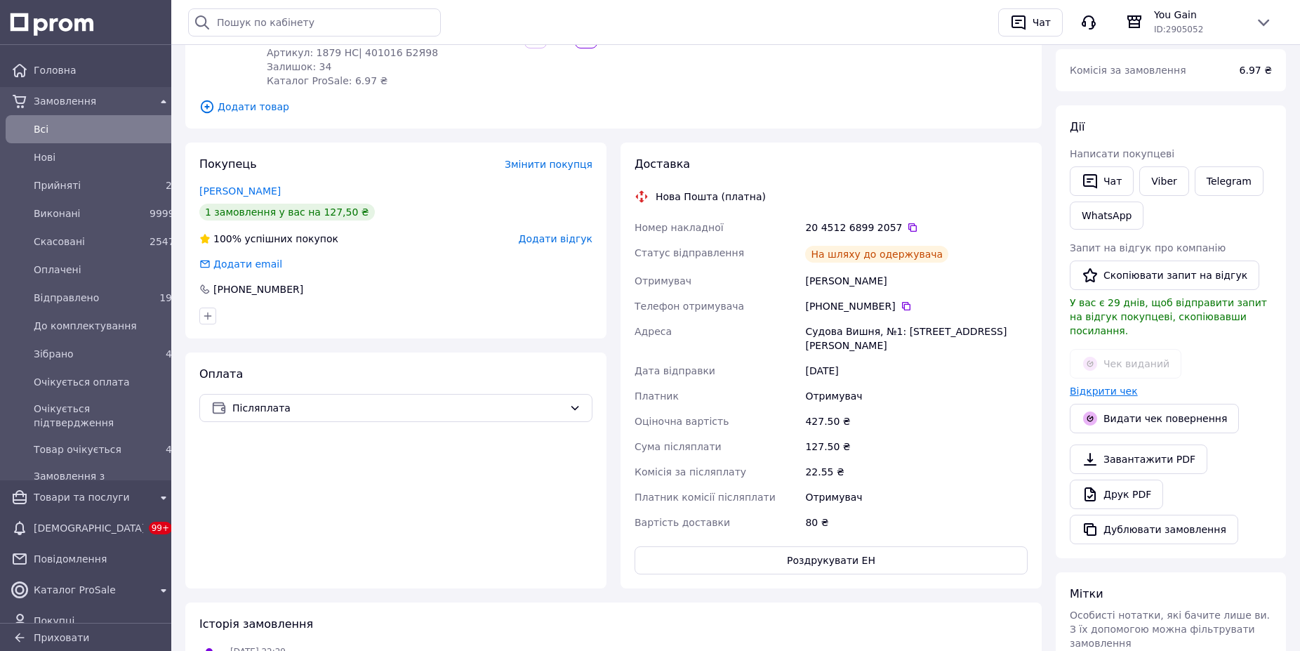
click at [1089, 385] on link "Відкрити чек" at bounding box center [1104, 390] width 68 height 11
click at [908, 223] on icon at bounding box center [912, 227] width 8 height 8
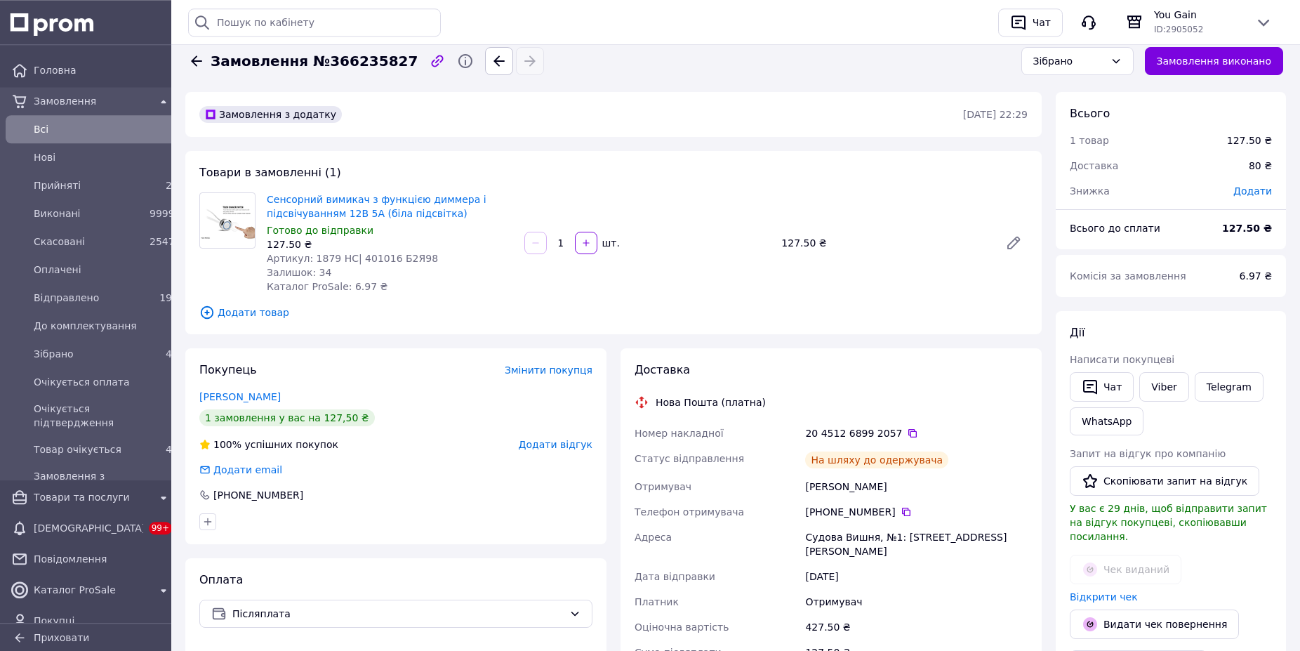
scroll to position [0, 0]
